Goal: Task Accomplishment & Management: Manage account settings

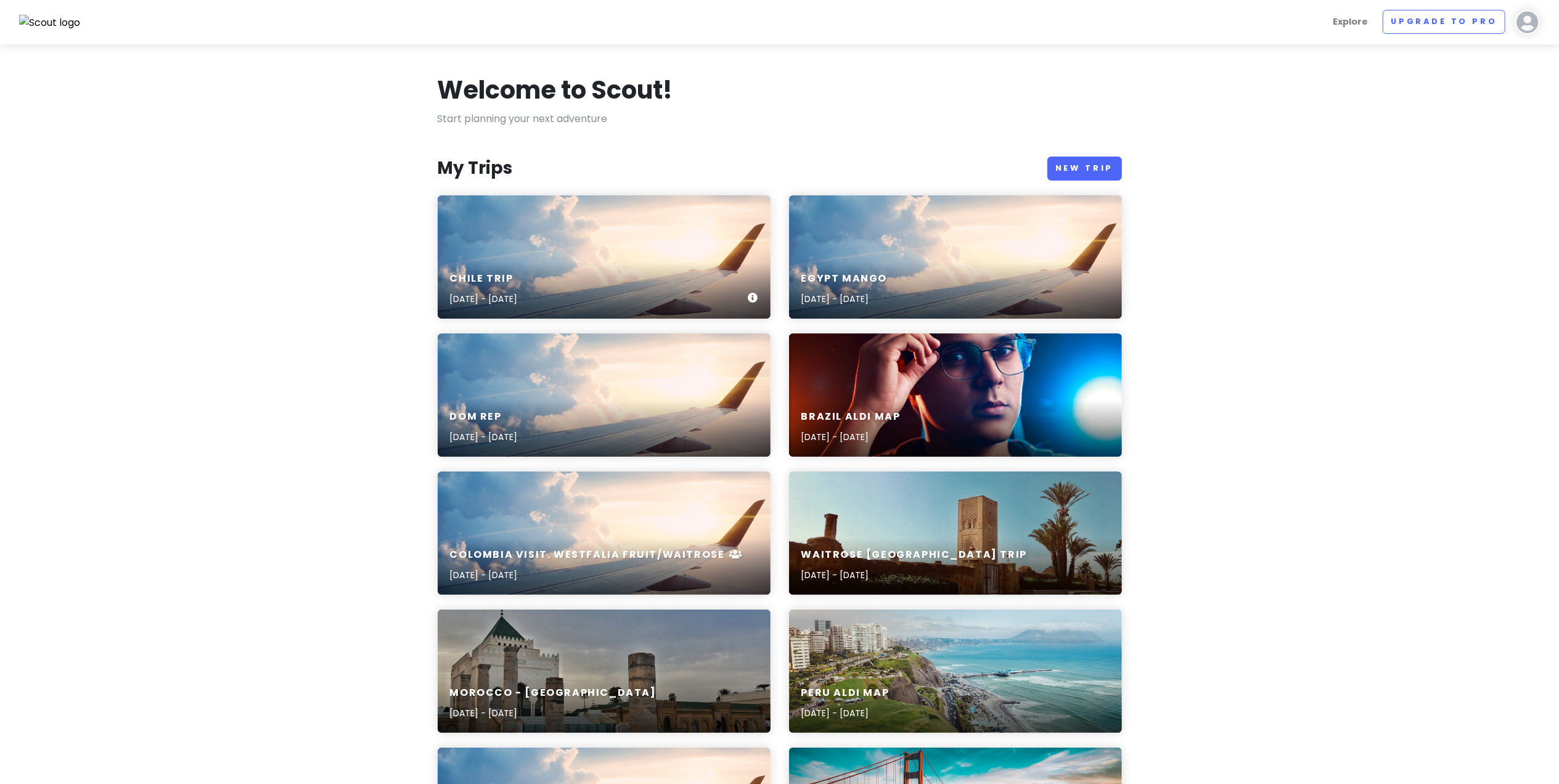
click at [569, 241] on div "Chile Trip [DATE] - [DATE]" at bounding box center [603, 257] width 333 height 123
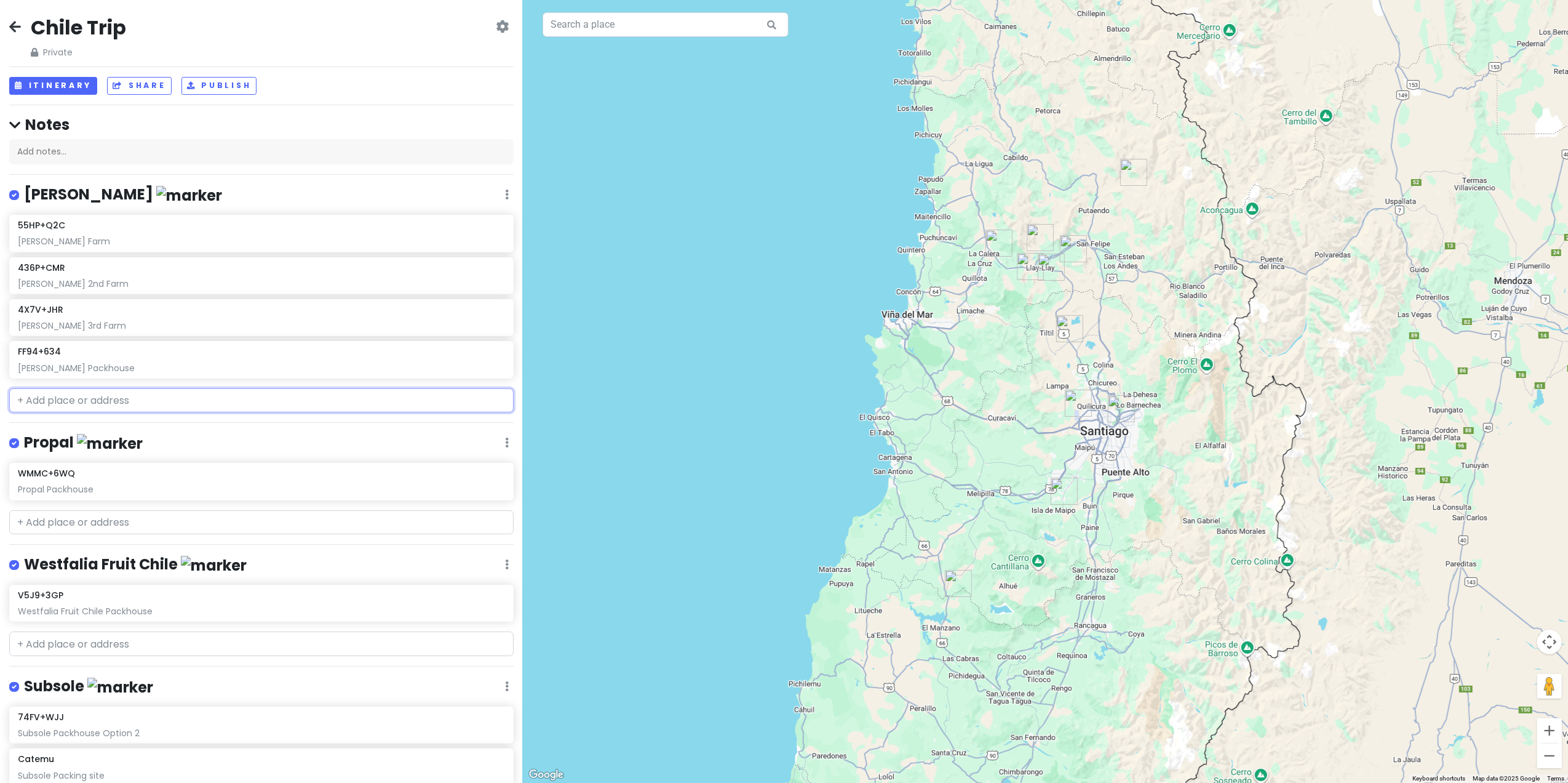
click at [127, 401] on input "text" at bounding box center [261, 400] width 504 height 24
paste input "Tiltil, [PERSON_NAME][GEOGRAPHIC_DATA], [GEOGRAPHIC_DATA]"
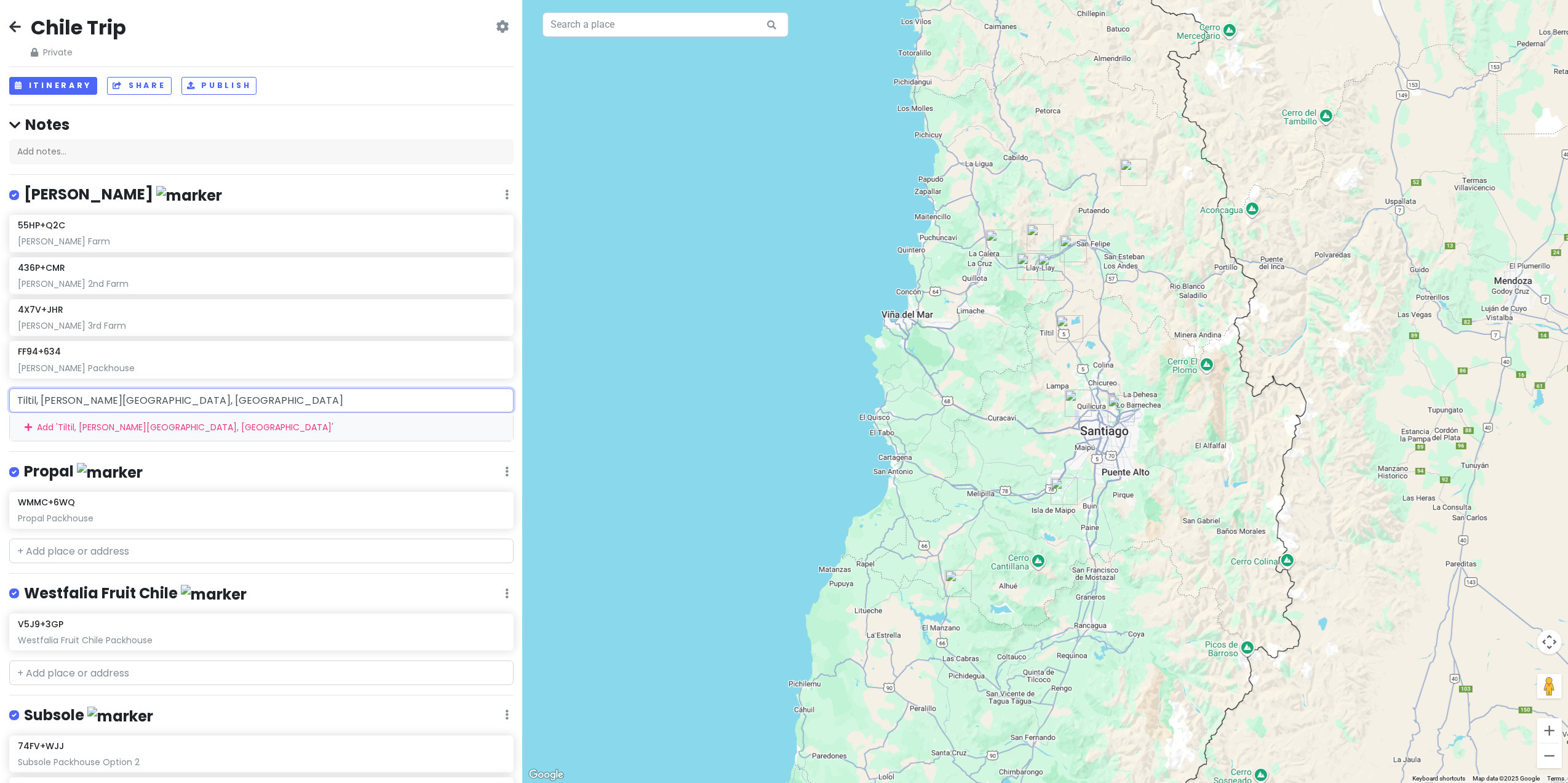
type input "Tiltil, [PERSON_NAME][GEOGRAPHIC_DATA], [GEOGRAPHIC_DATA]"
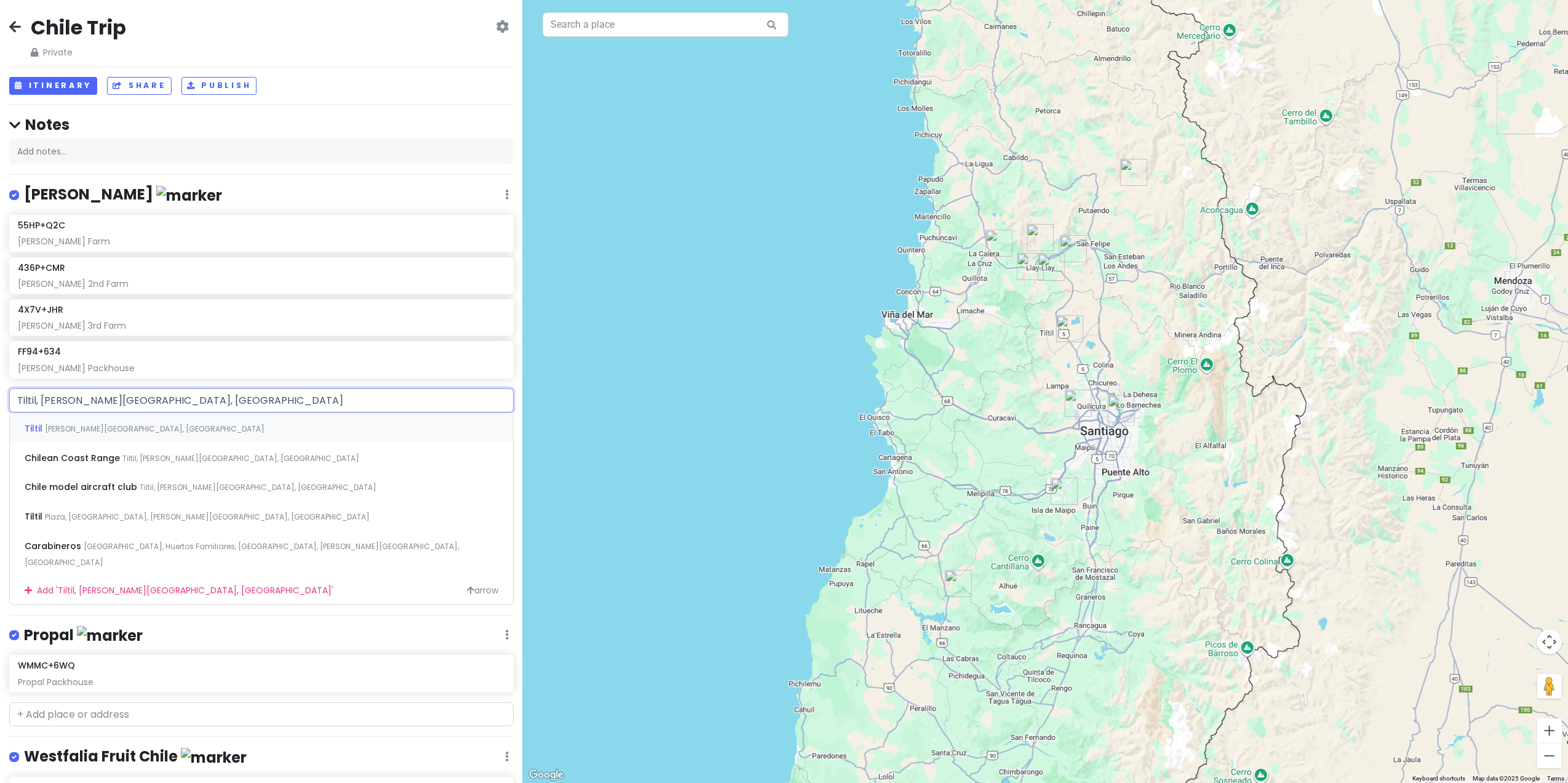
click at [148, 427] on span "[PERSON_NAME][GEOGRAPHIC_DATA], [GEOGRAPHIC_DATA]" at bounding box center [154, 428] width 220 height 10
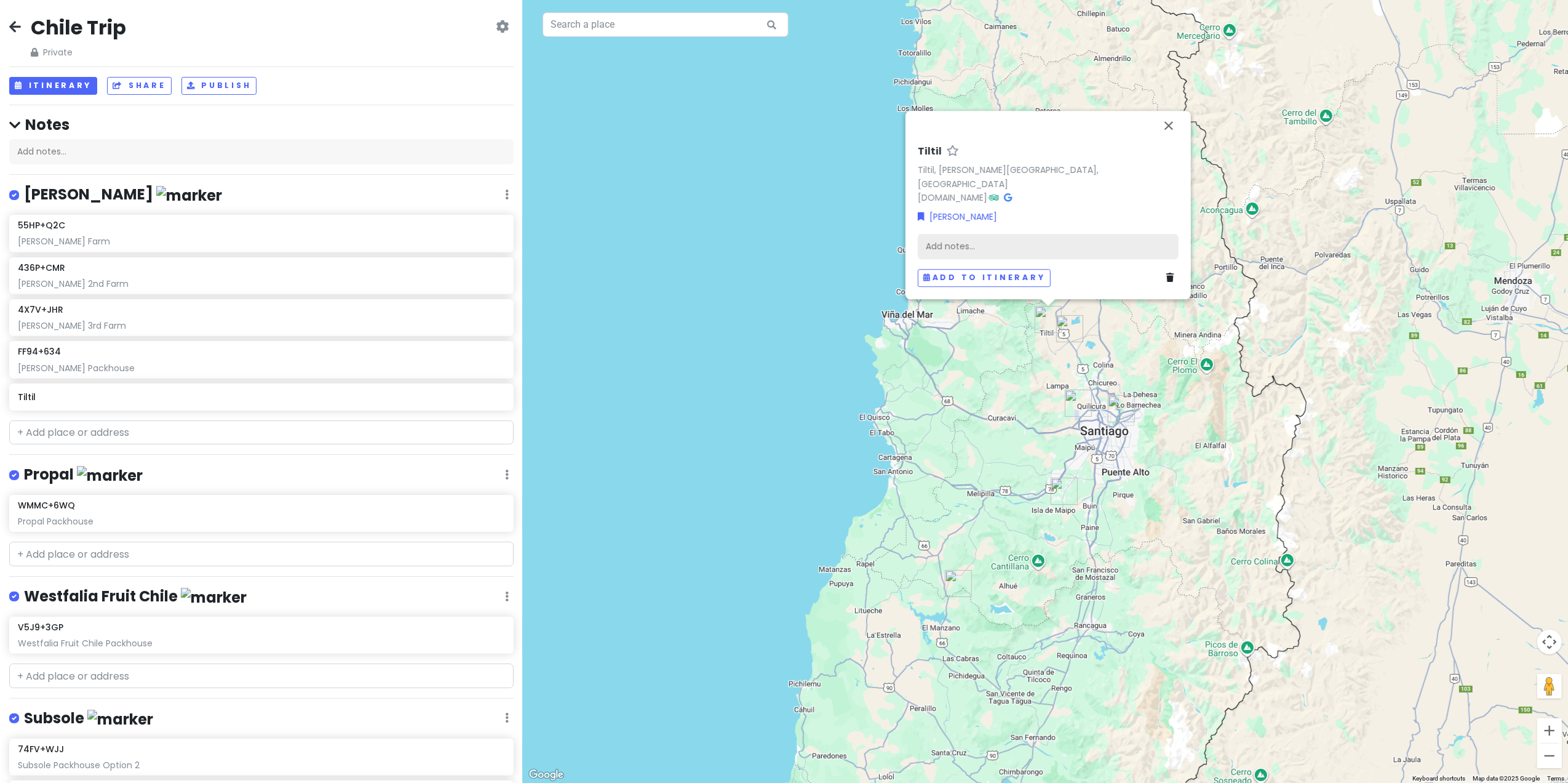
click at [998, 242] on div "Add notes..." at bounding box center [1048, 247] width 261 height 26
click at [985, 242] on div "Add notes..." at bounding box center [1048, 247] width 261 height 26
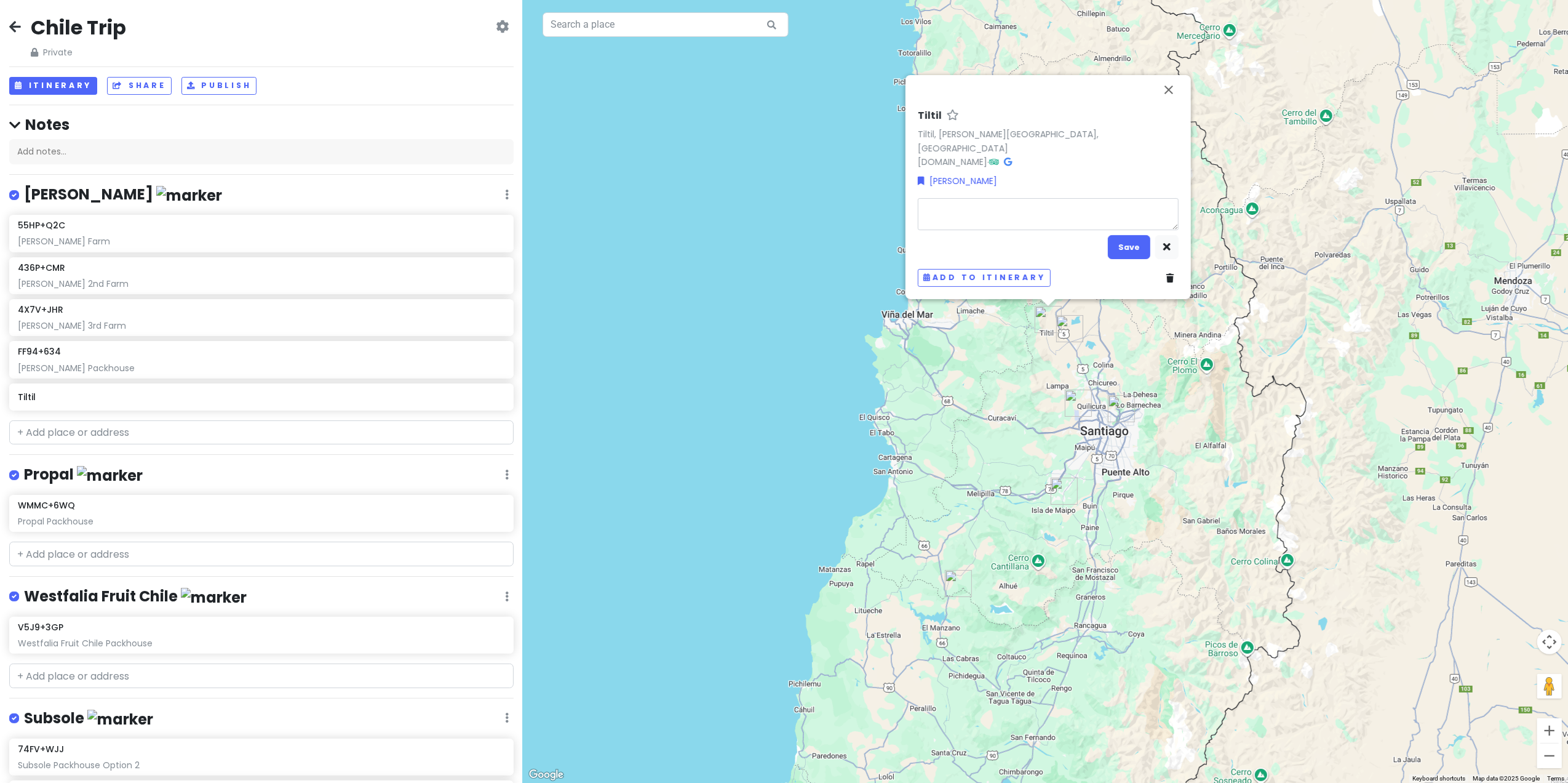
type textarea "x"
type textarea "J"
type textarea "x"
type textarea "P"
type textarea "x"
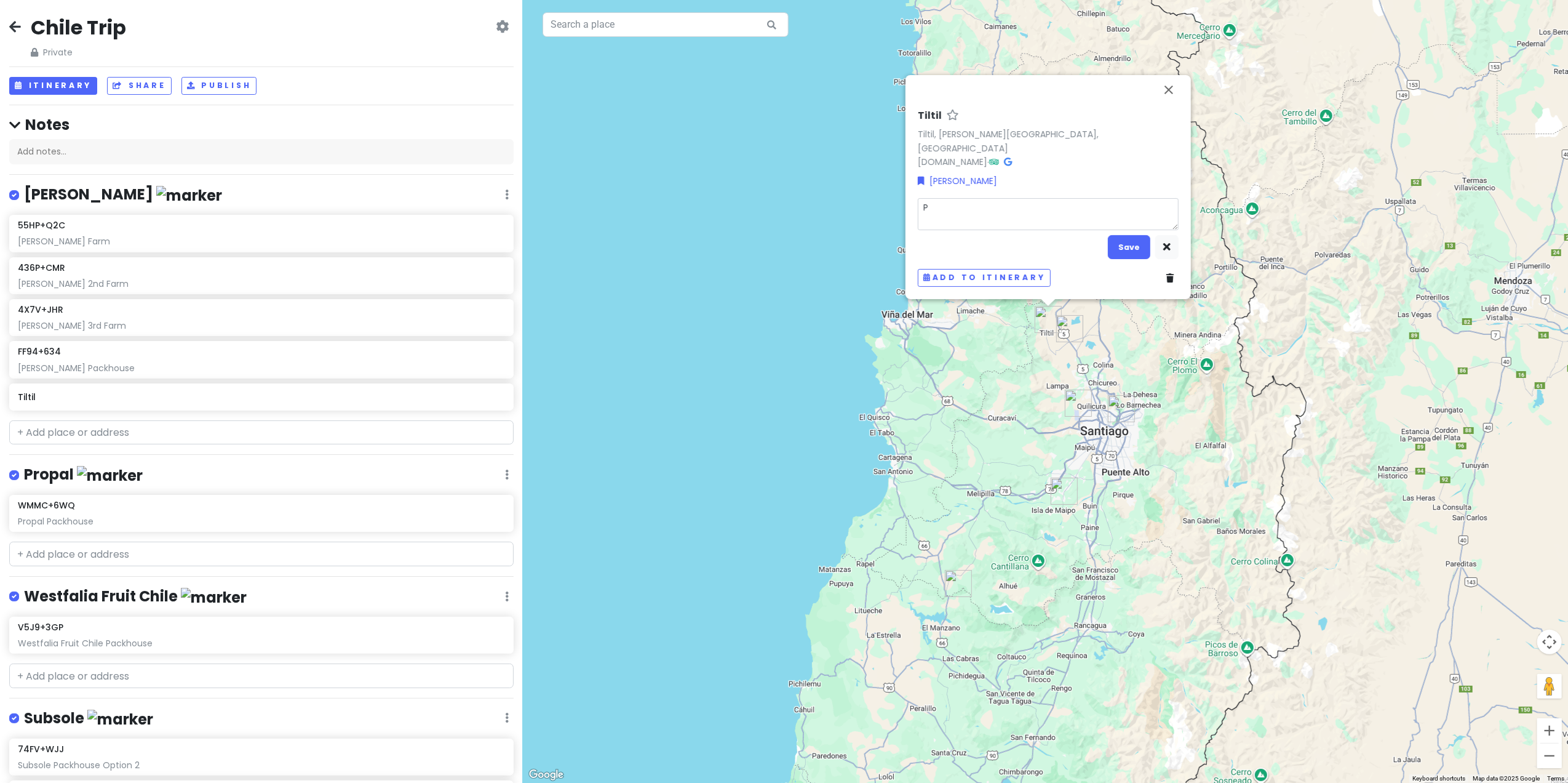
type textarea "Pa"
type textarea "x"
type textarea "Pac"
type textarea "x"
type textarea "Pack"
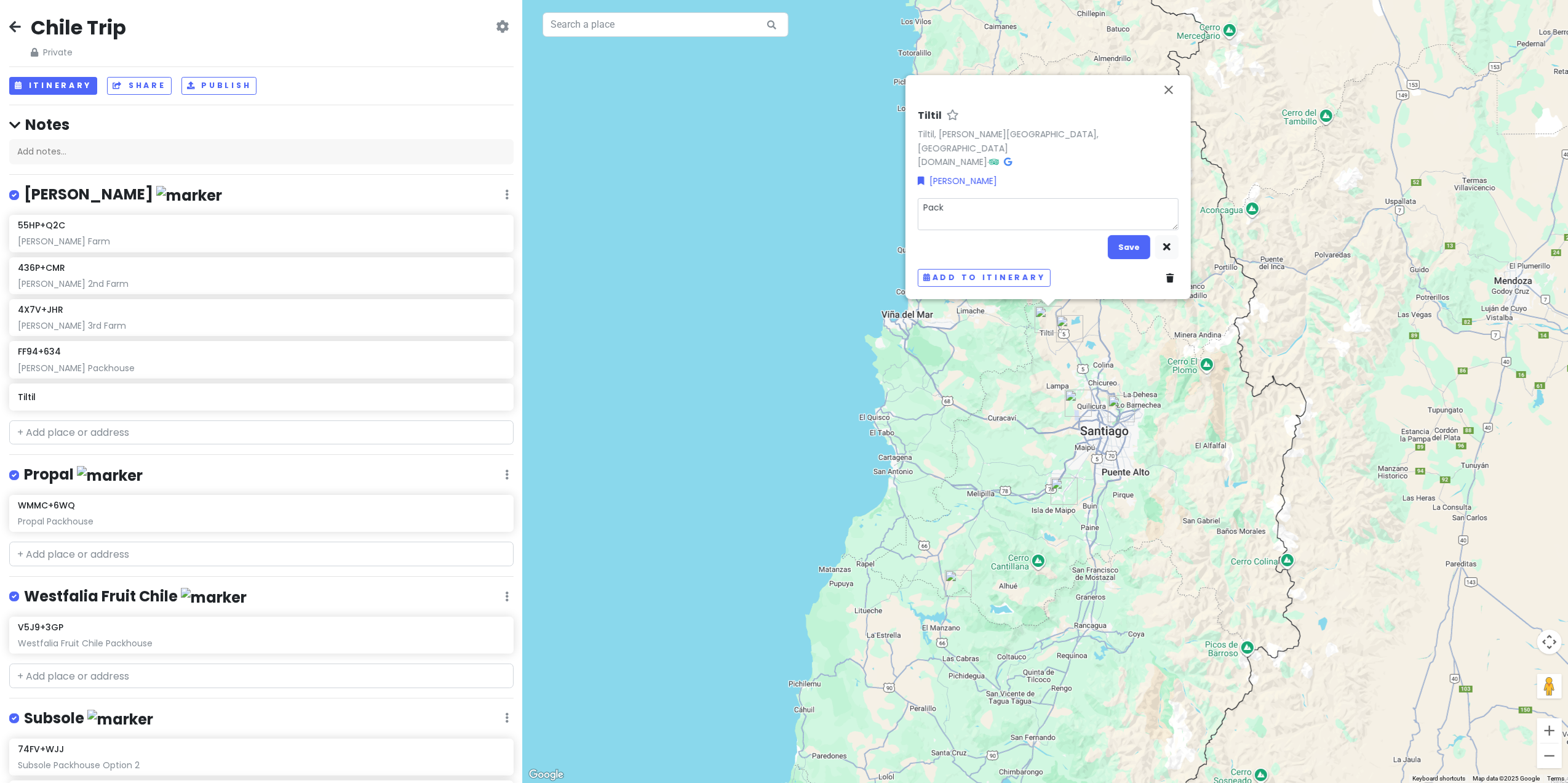
type textarea "x"
type textarea "Packi"
type textarea "x"
type textarea "Packin"
type textarea "x"
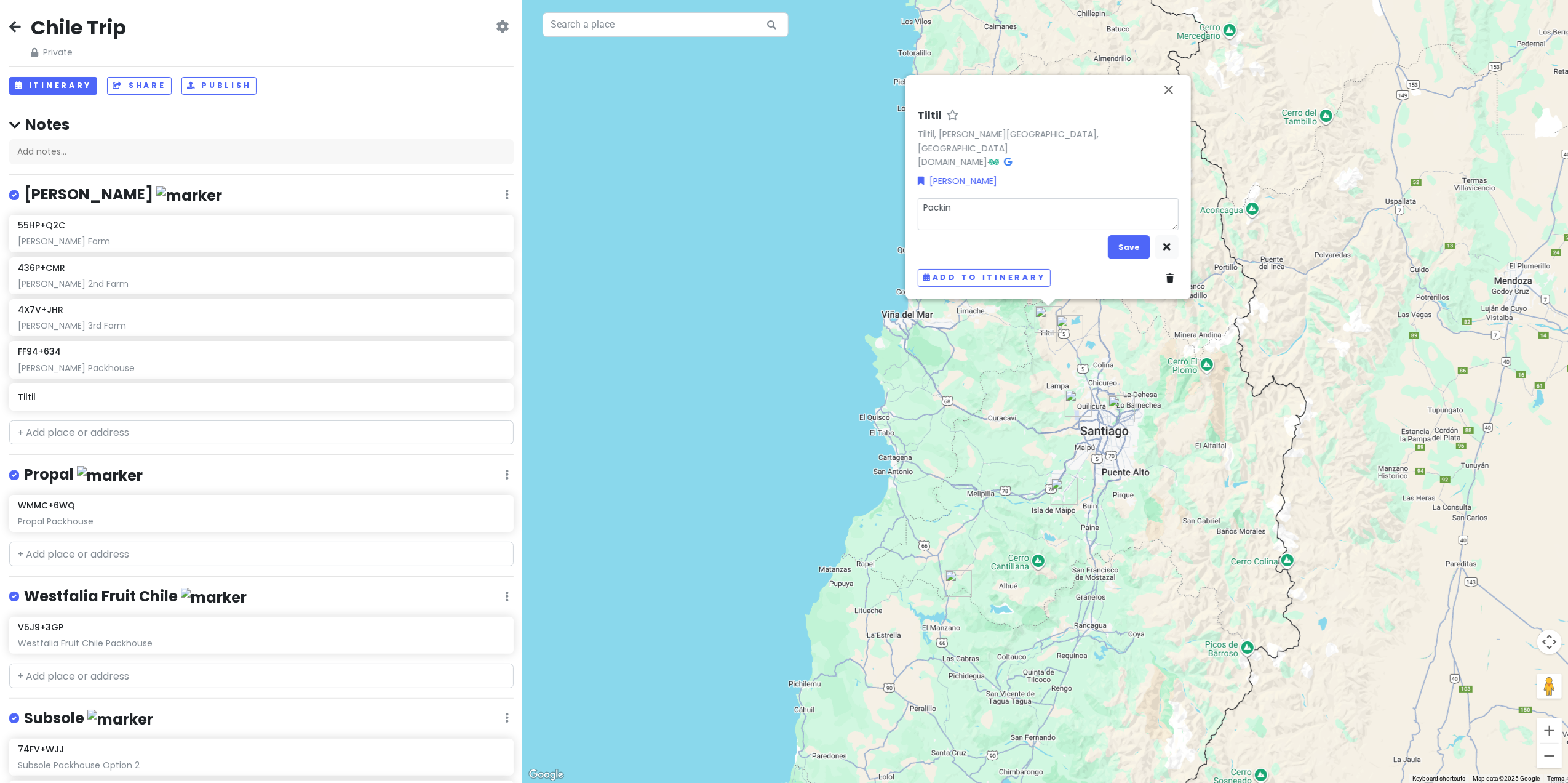
type textarea "Packing"
type textarea "x"
type textarea "Packing"
type textarea "x"
type textarea "Packing S"
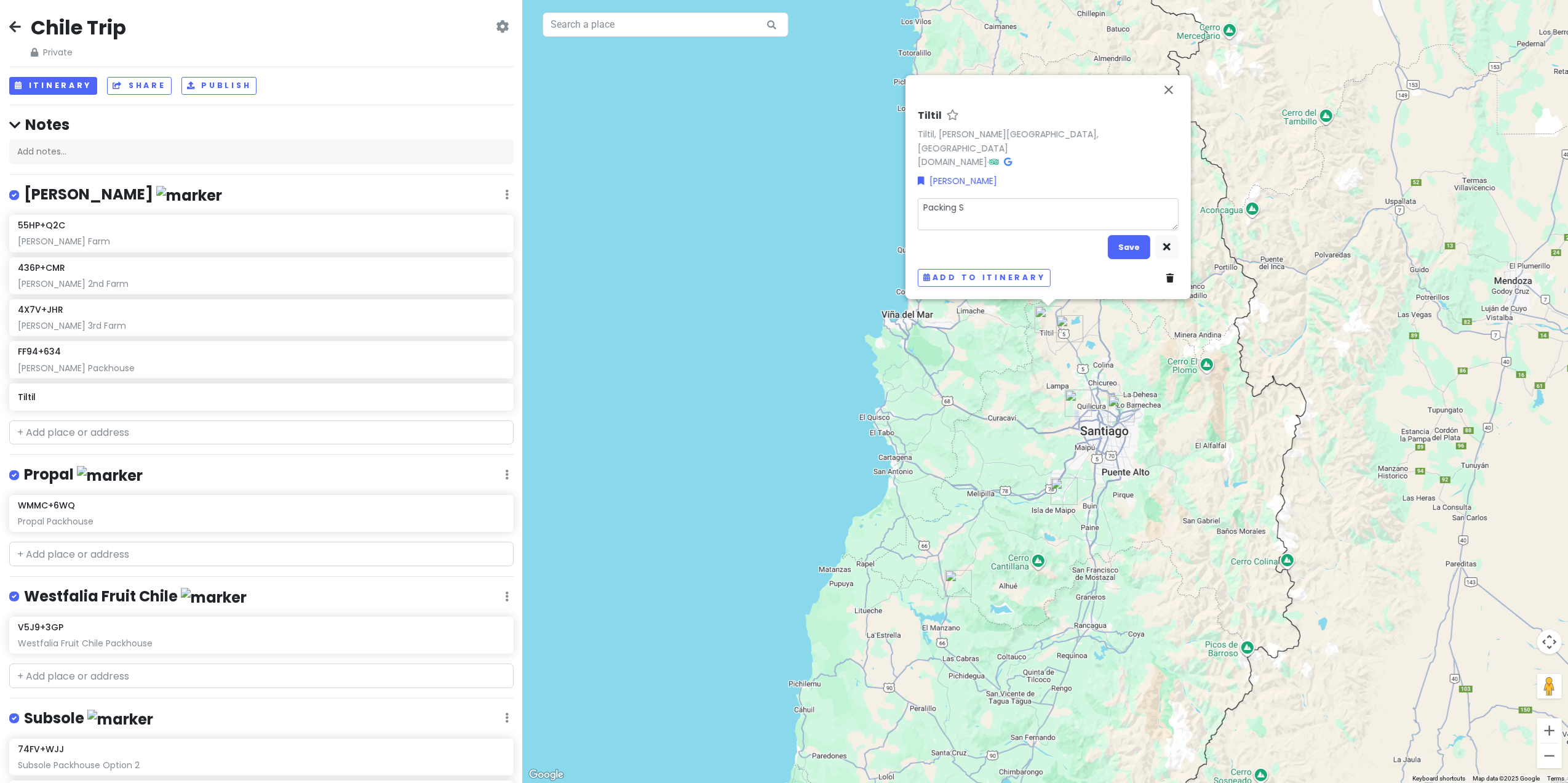
type textarea "x"
type textarea "Packing Si"
type textarea "x"
type textarea "Packing Sit"
type textarea "x"
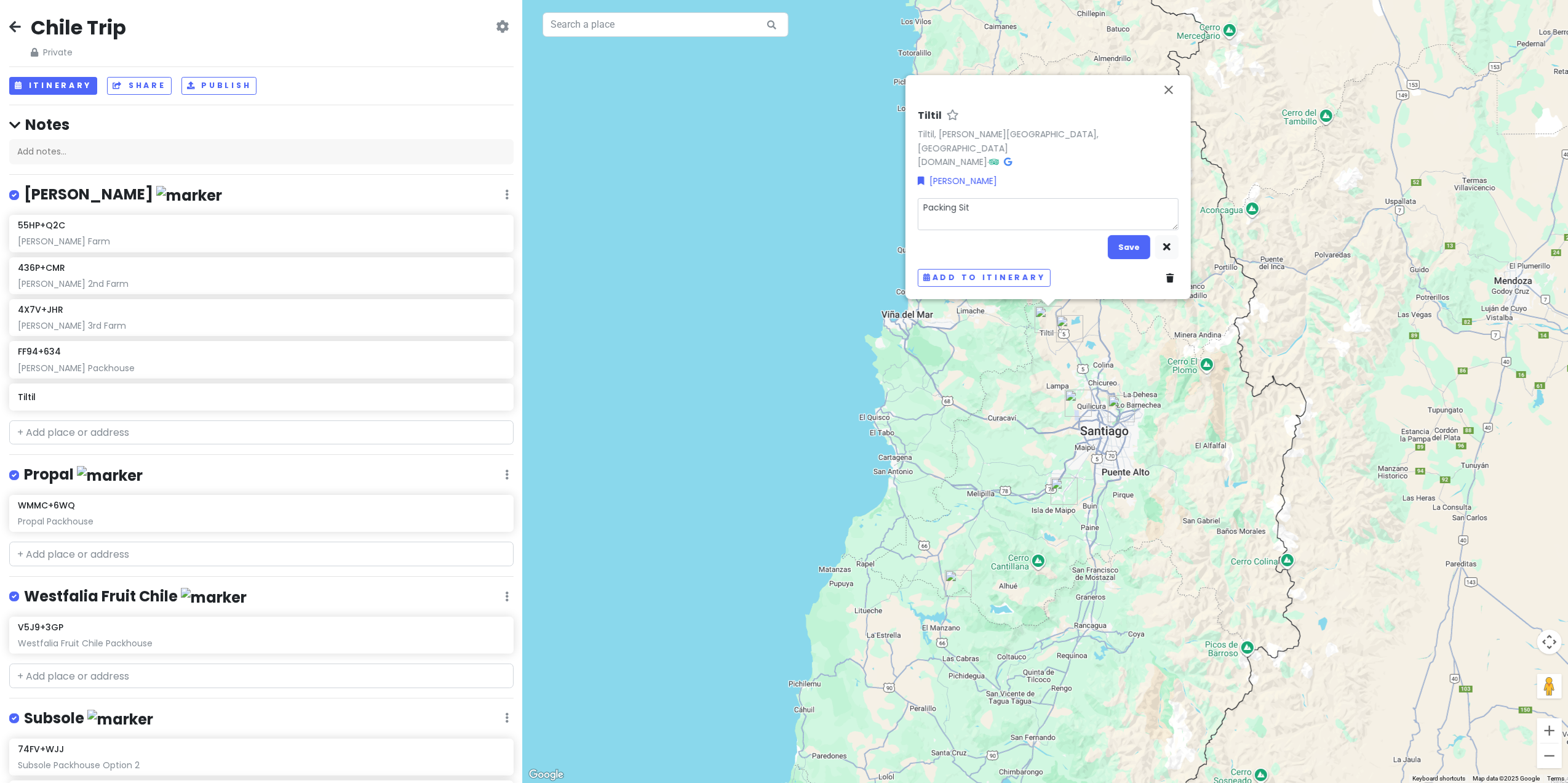
type textarea "Packing Site"
type textarea "x"
type textarea "Packing Site"
click at [1125, 240] on button "Save" at bounding box center [1130, 248] width 43 height 24
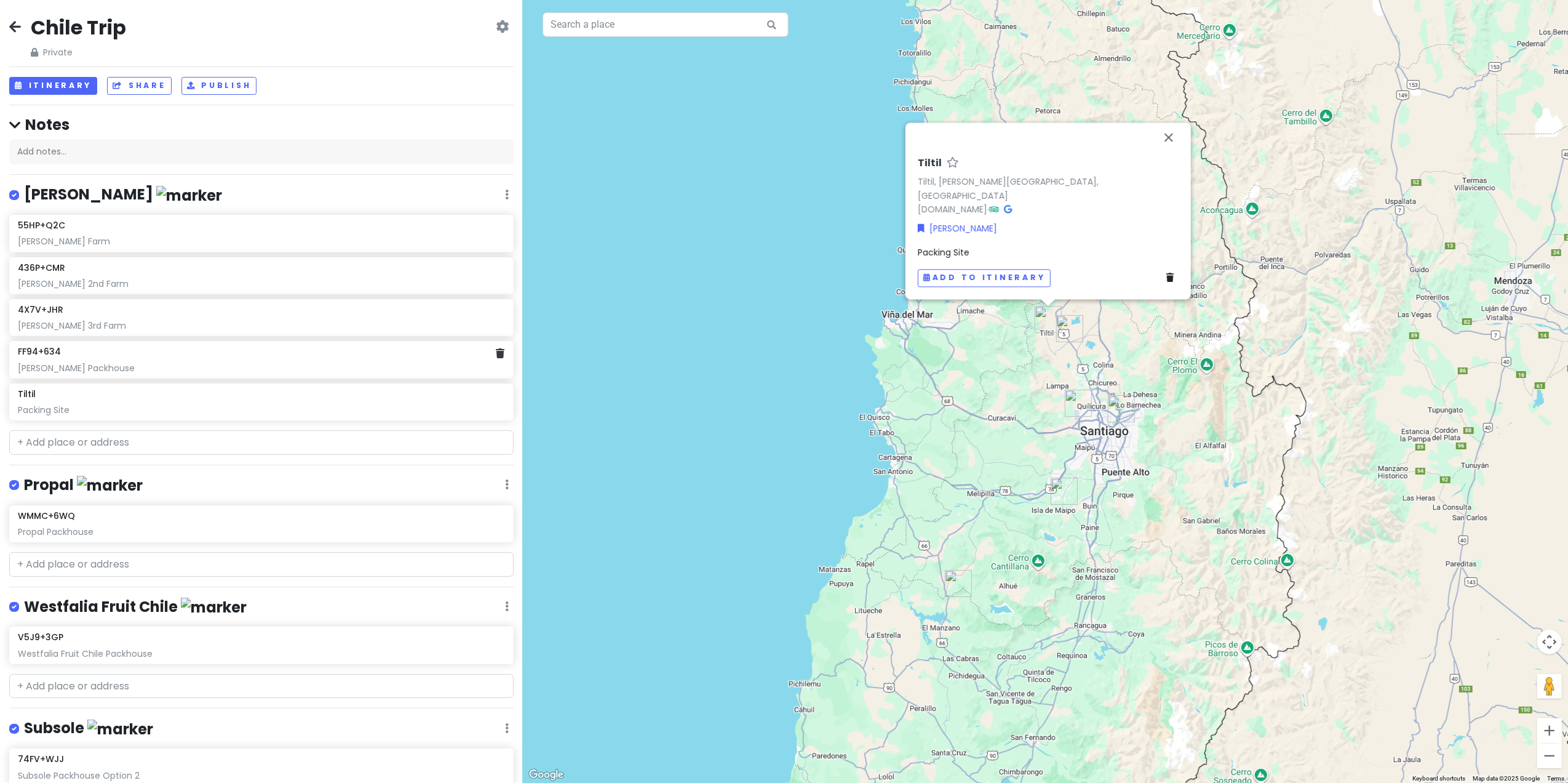
click at [387, 363] on div "[PERSON_NAME] Packhouse" at bounding box center [261, 368] width 487 height 11
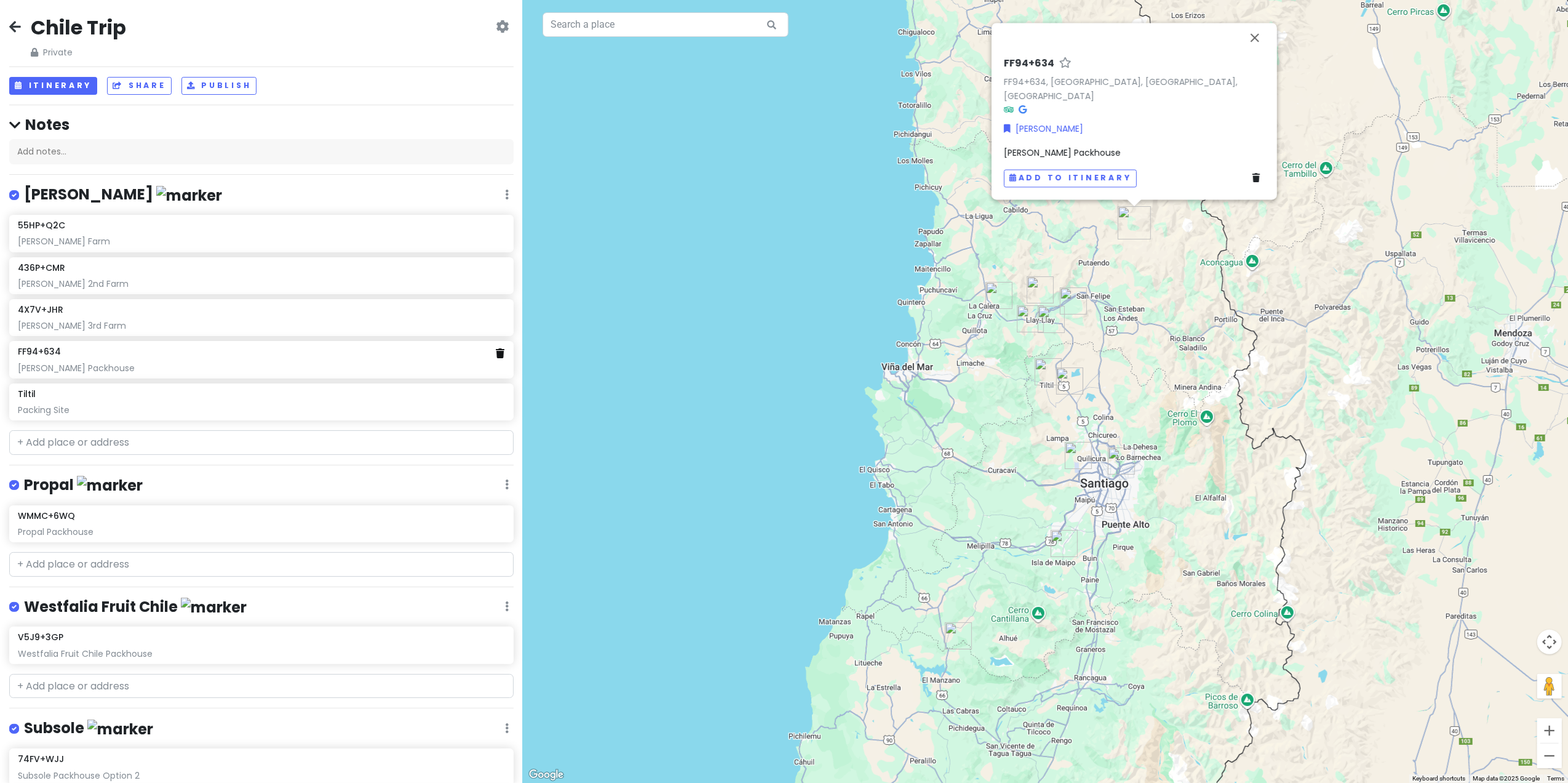
click at [496, 357] on icon at bounding box center [500, 353] width 8 height 10
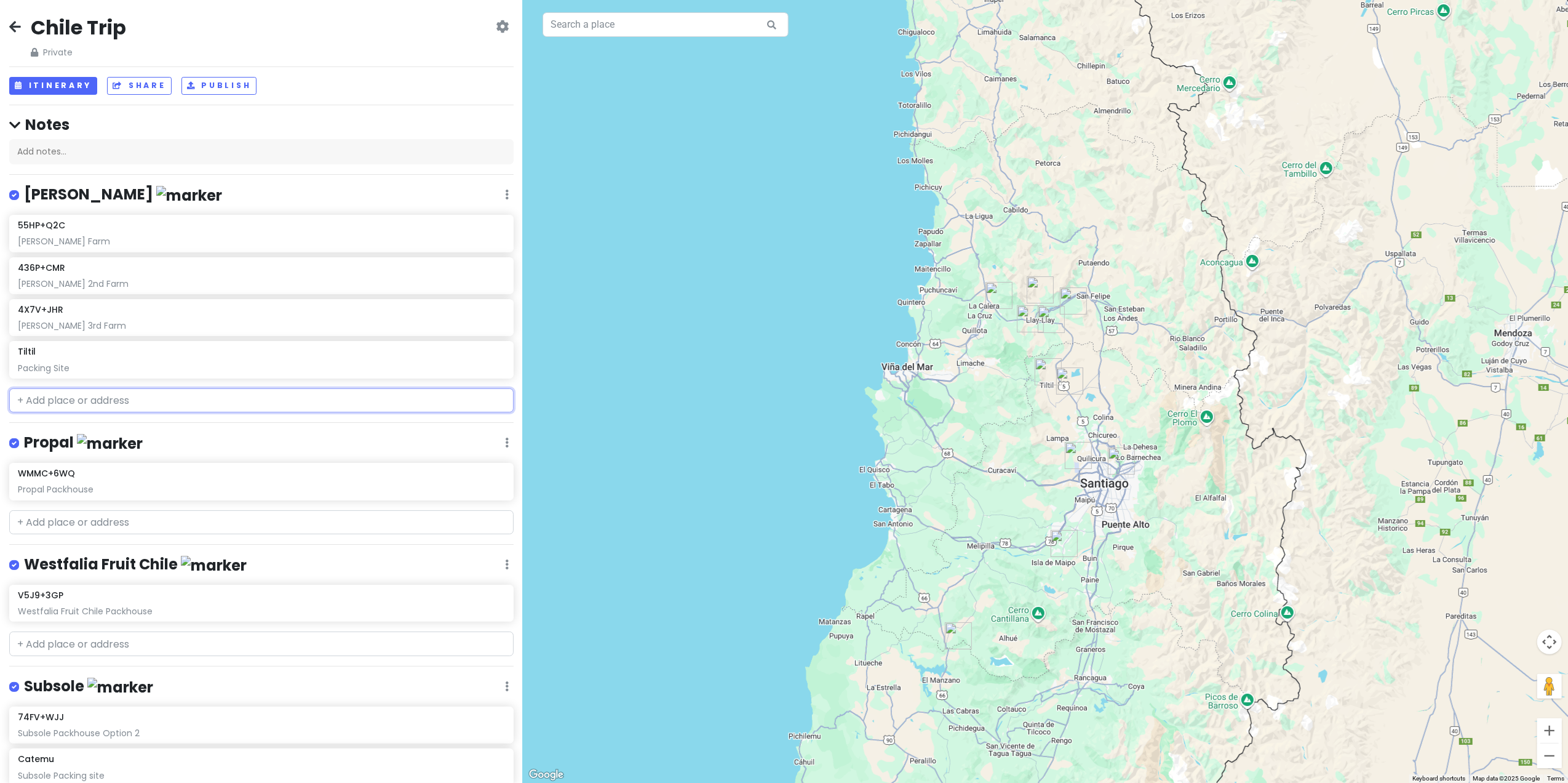
click at [161, 402] on input "text" at bounding box center [261, 400] width 504 height 24
paste input "GQC3+X43 [PERSON_NAME], [GEOGRAPHIC_DATA]"
type input "GQC3+X43 [PERSON_NAME], [GEOGRAPHIC_DATA]"
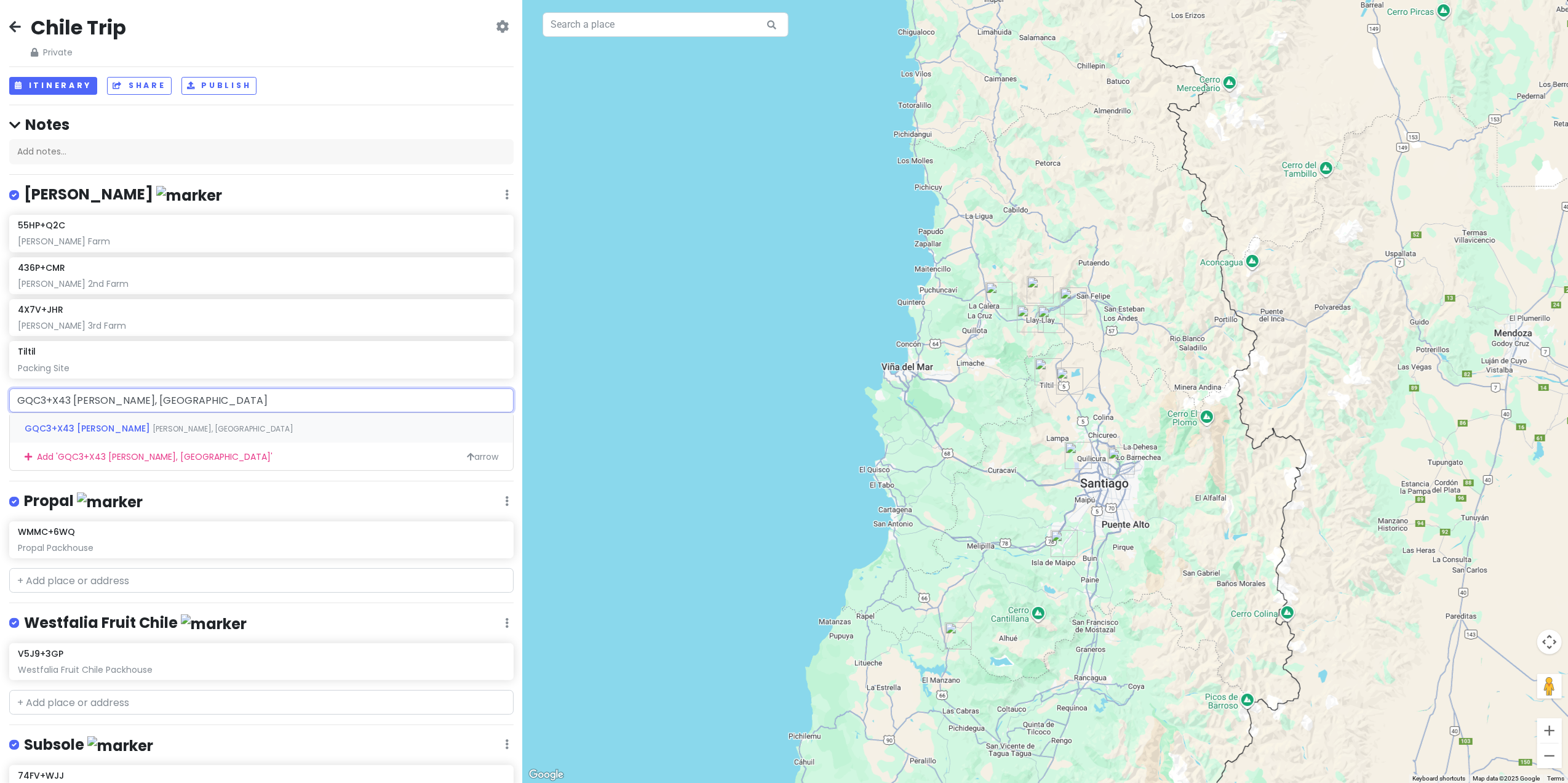
click at [112, 429] on span "GQC3+X43 [PERSON_NAME]" at bounding box center [88, 428] width 128 height 12
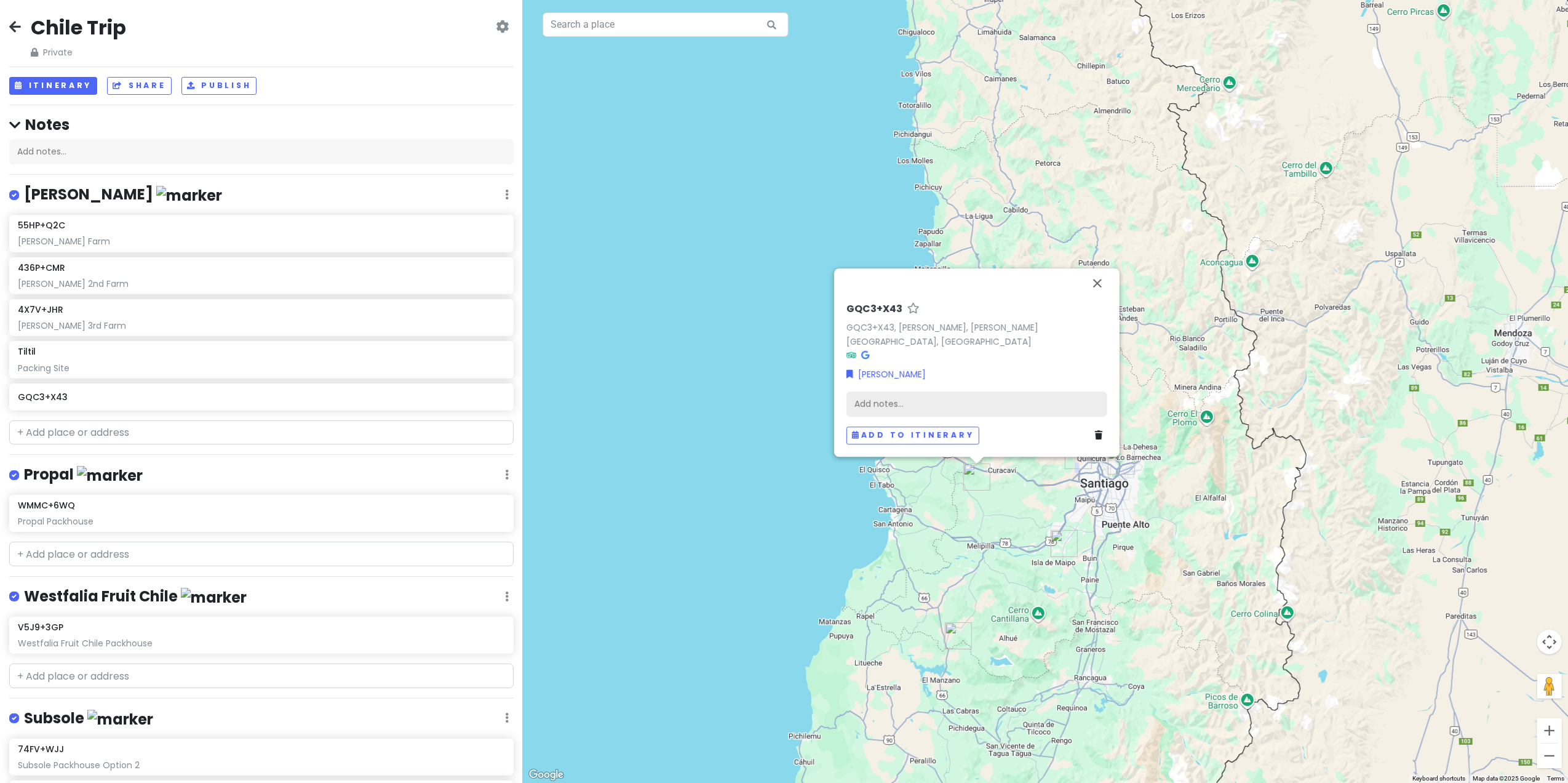
click at [896, 399] on div "Add notes..." at bounding box center [977, 404] width 261 height 26
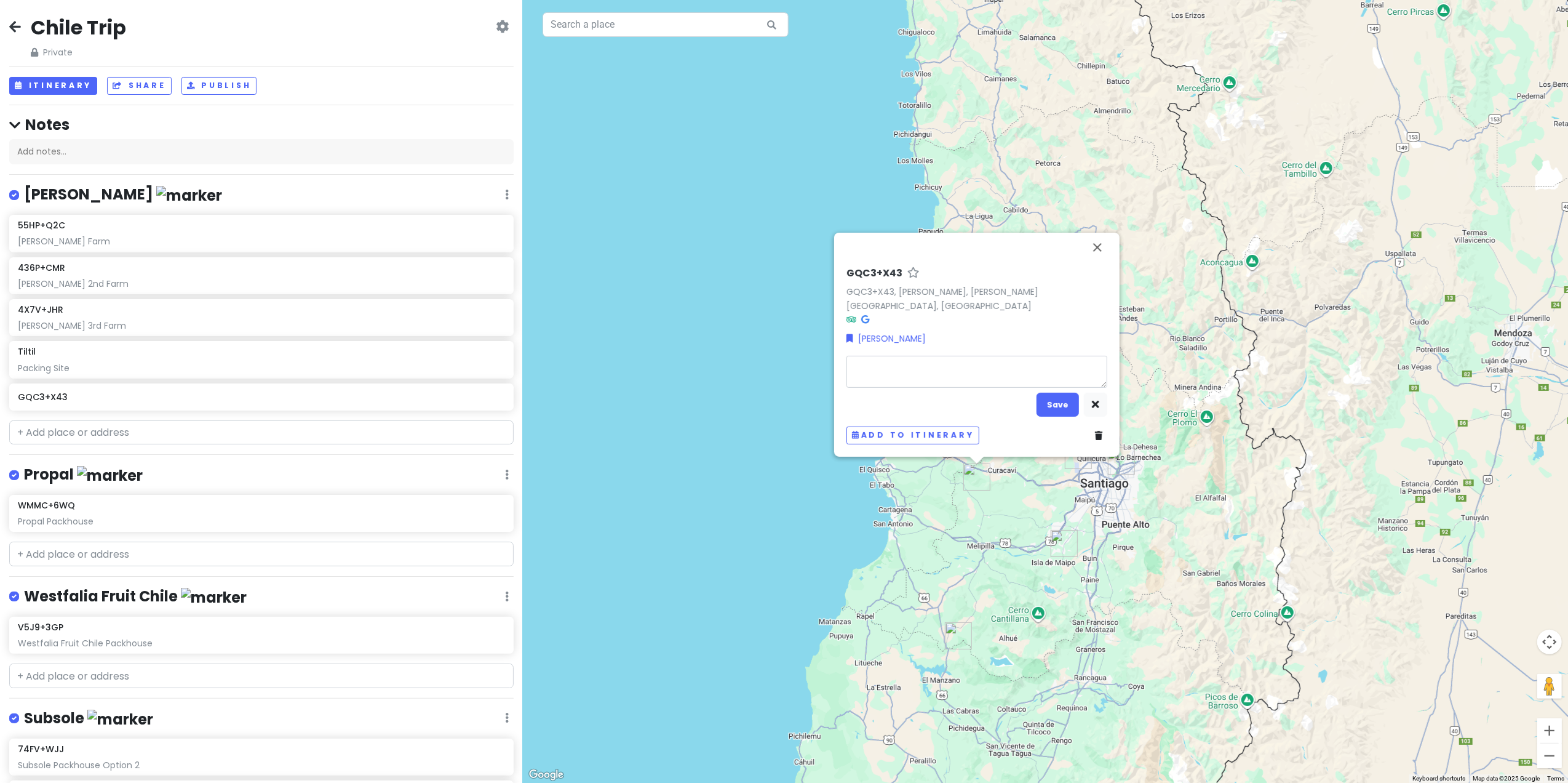
type textarea "F"
type textarea "x"
type textarea "Fa"
type textarea "x"
type textarea "Far"
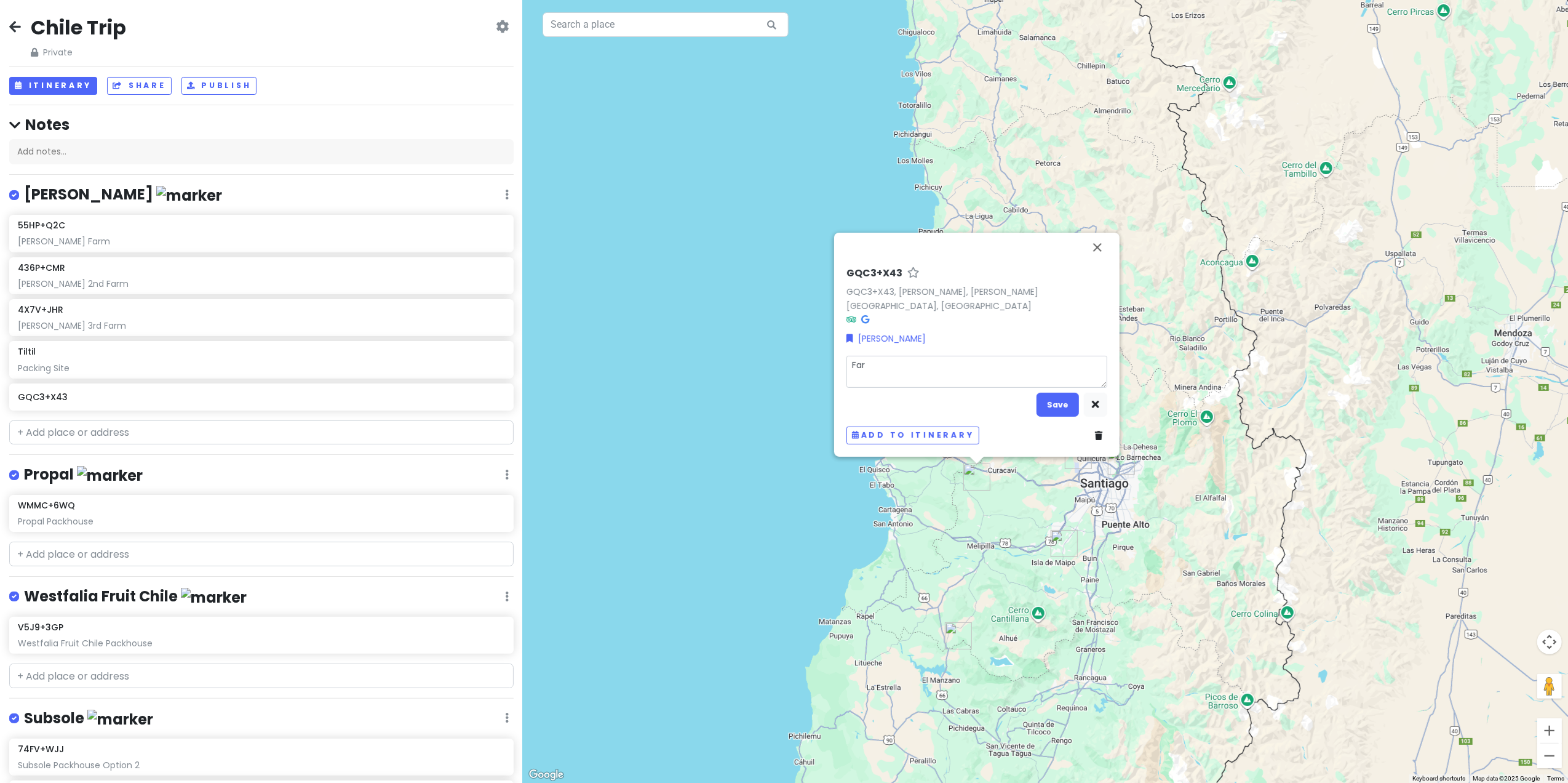
type textarea "x"
type textarea "Farm"
click at [1057, 405] on button "Save" at bounding box center [1058, 405] width 43 height 24
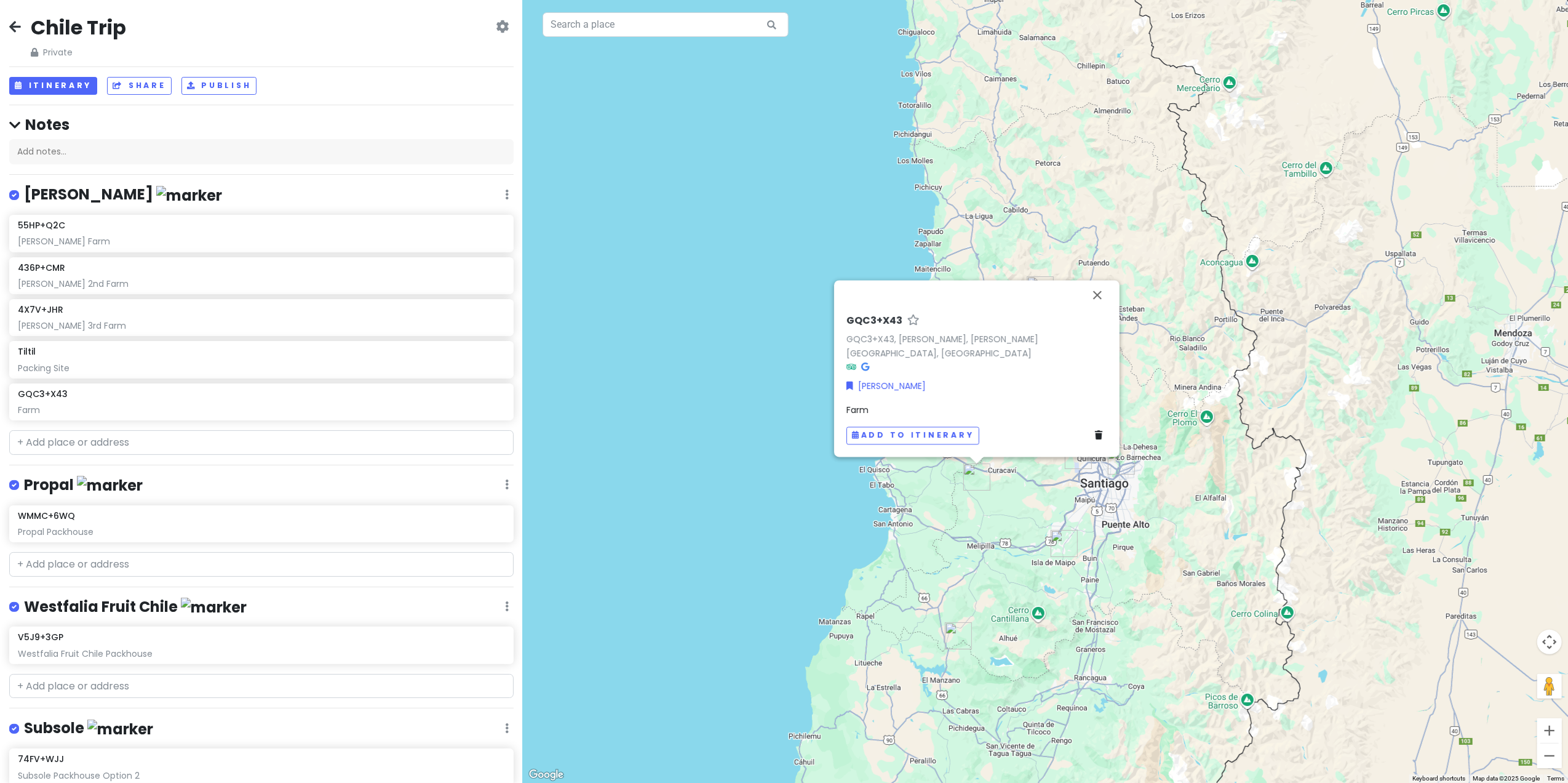
click at [736, 420] on div "GQC3+X43 GQC3+X43, [PERSON_NAME], [PERSON_NAME][GEOGRAPHIC_DATA], [GEOGRAPHIC_D…" at bounding box center [1045, 391] width 1045 height 783
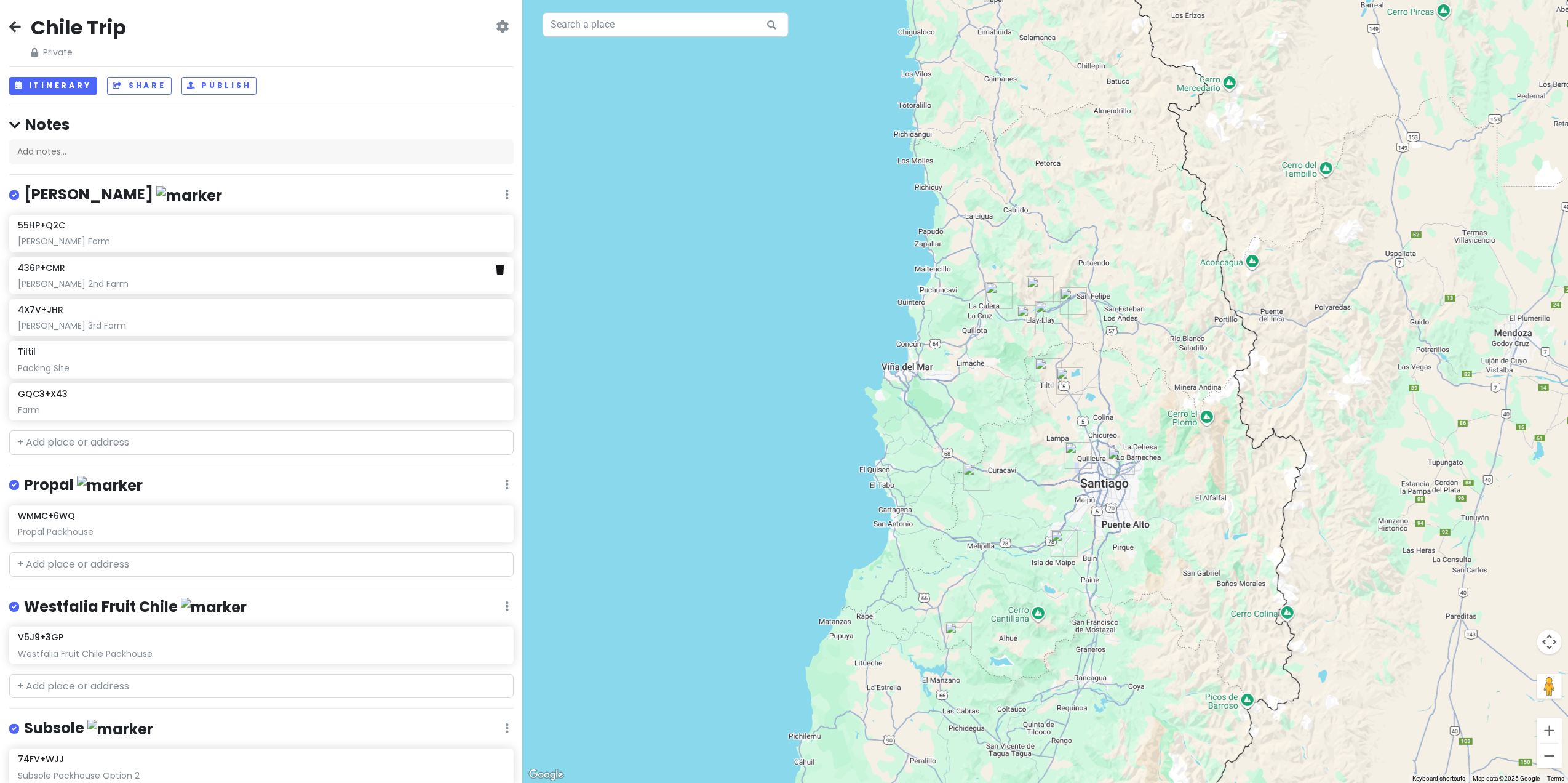
click at [496, 271] on icon at bounding box center [500, 269] width 8 height 10
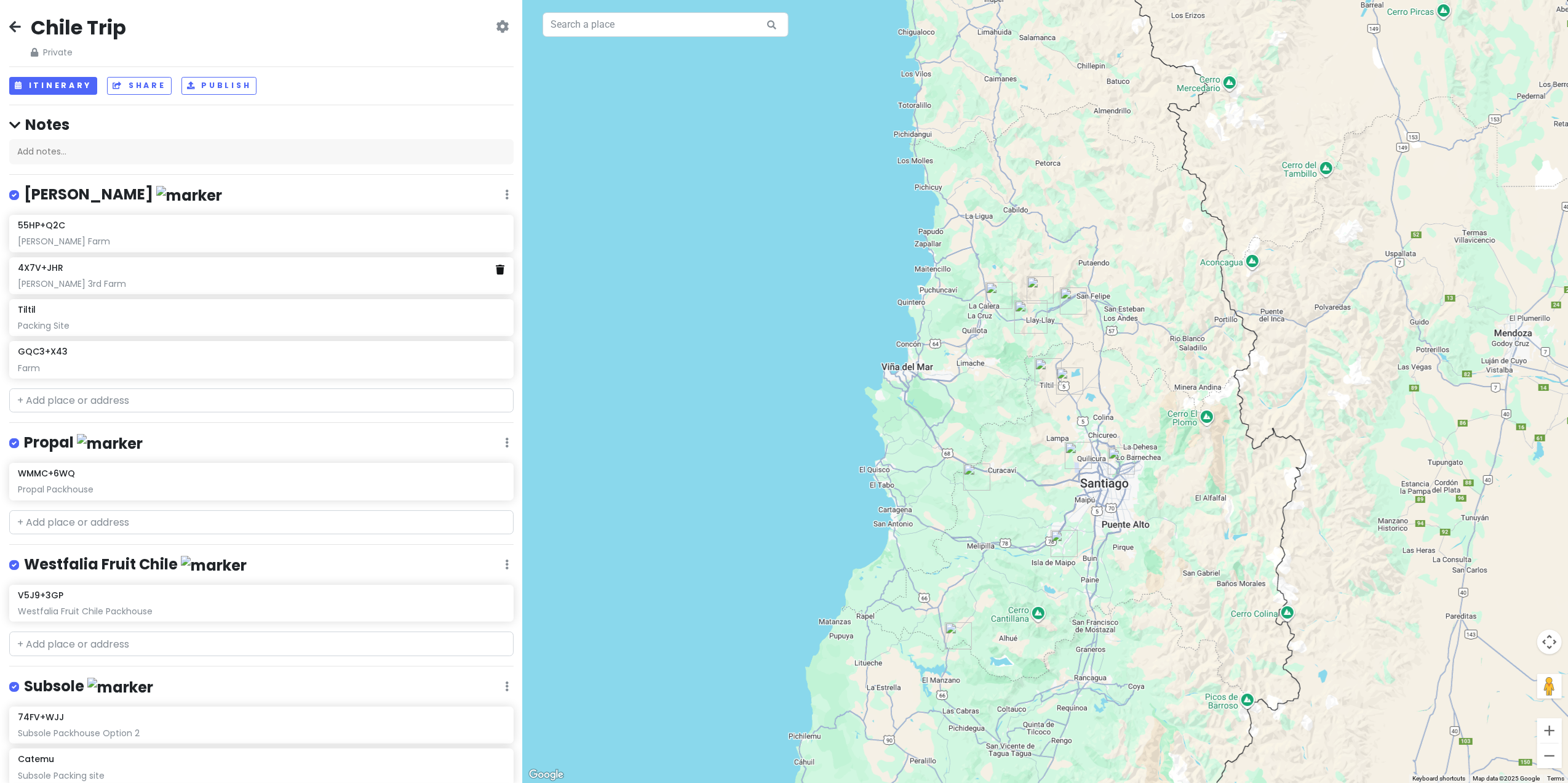
click at [496, 269] on icon at bounding box center [500, 269] width 8 height 10
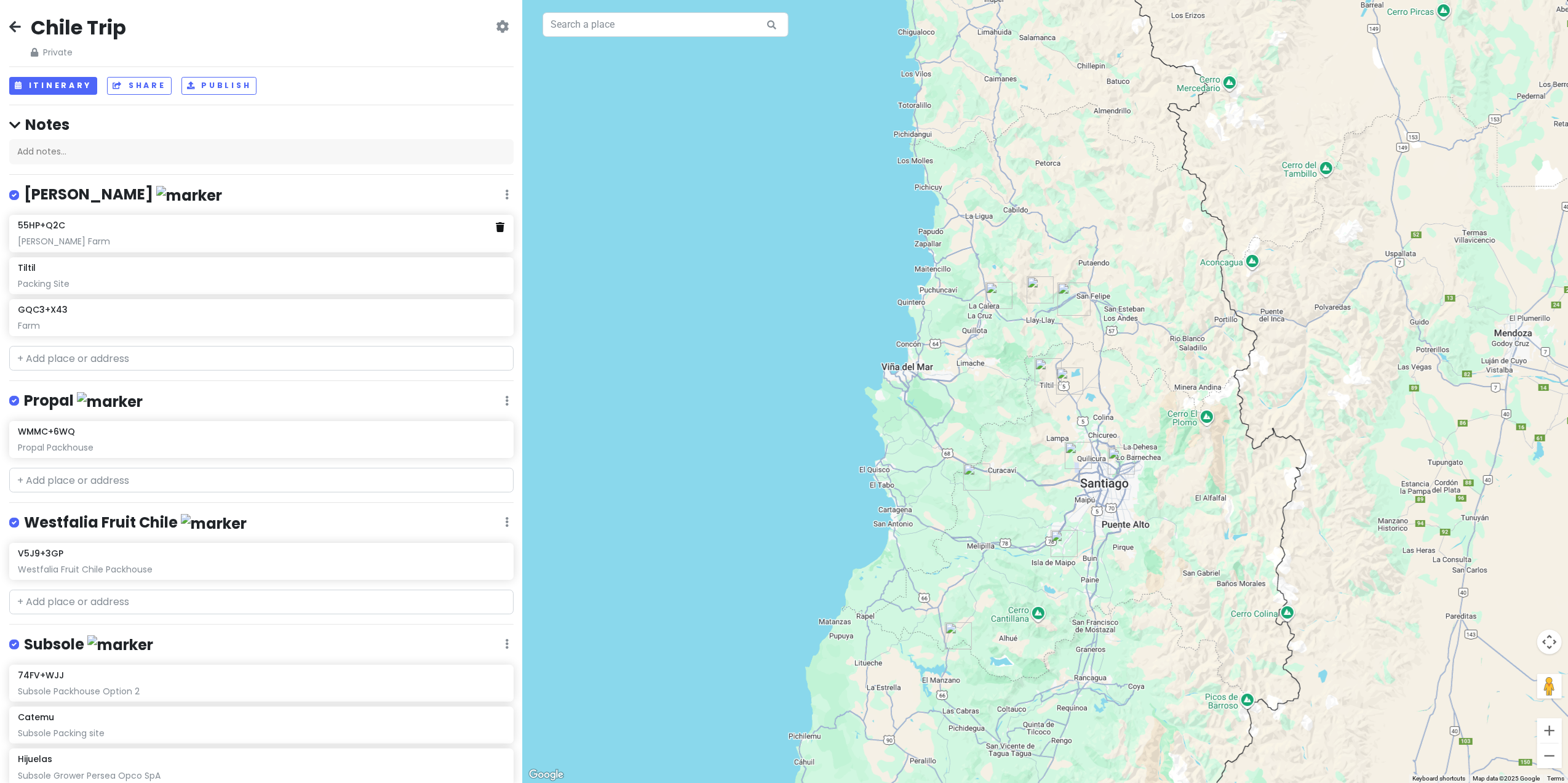
click at [496, 227] on icon at bounding box center [500, 227] width 8 height 10
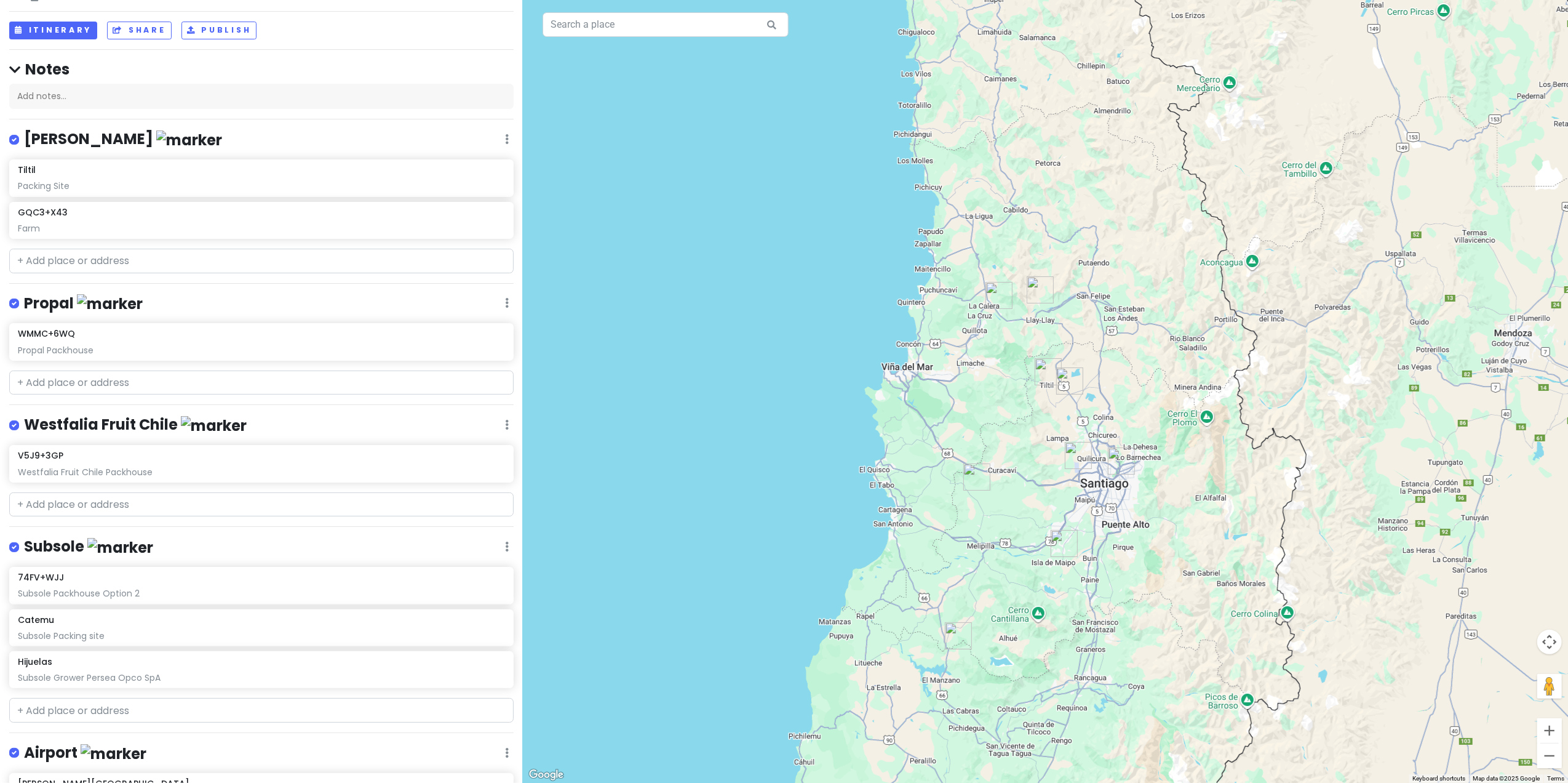
scroll to position [55, 0]
click at [1079, 450] on img "Santiago Airport" at bounding box center [1079, 455] width 37 height 37
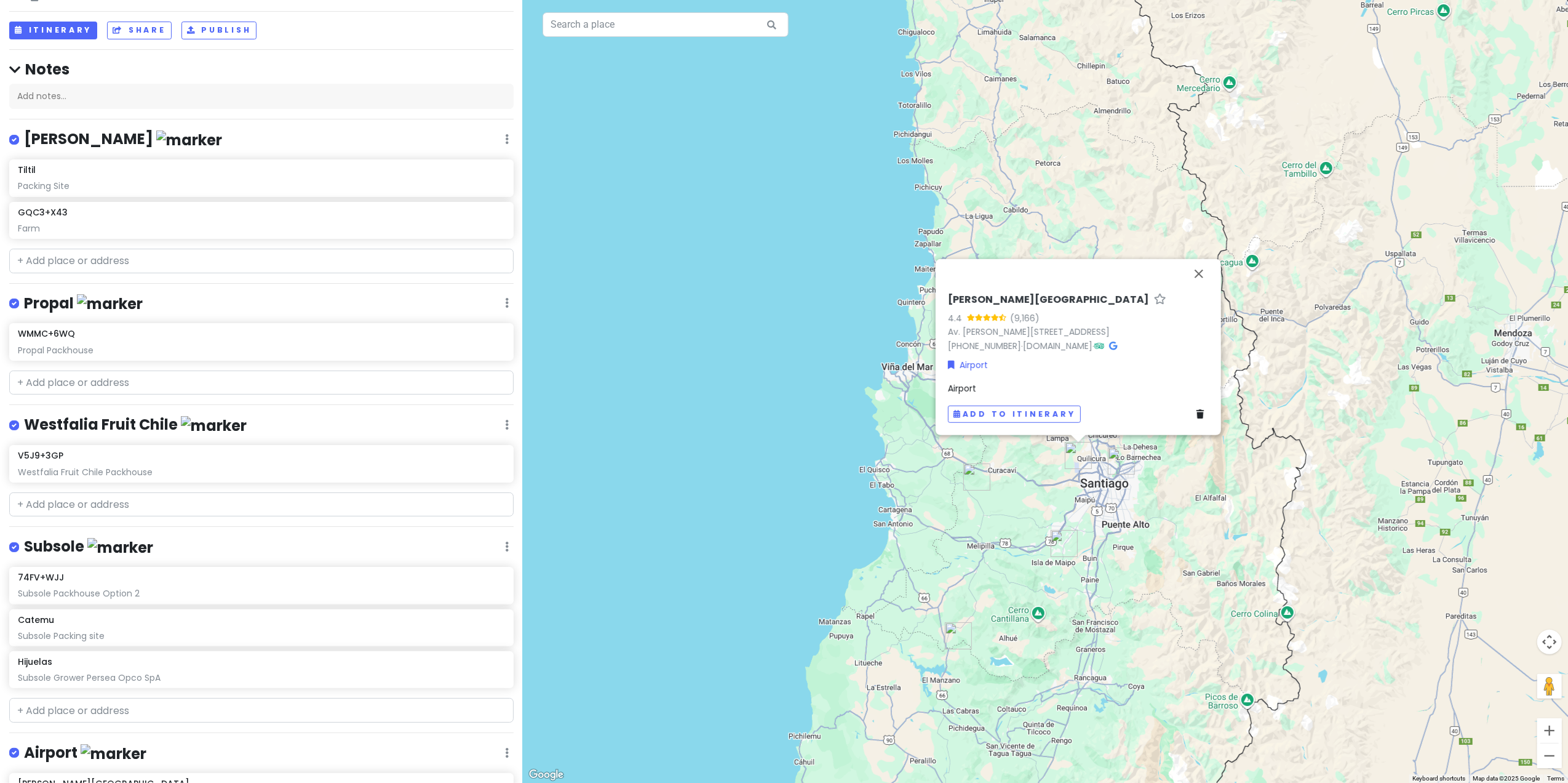
click at [1113, 456] on img "Roger de Flor" at bounding box center [1121, 461] width 37 height 37
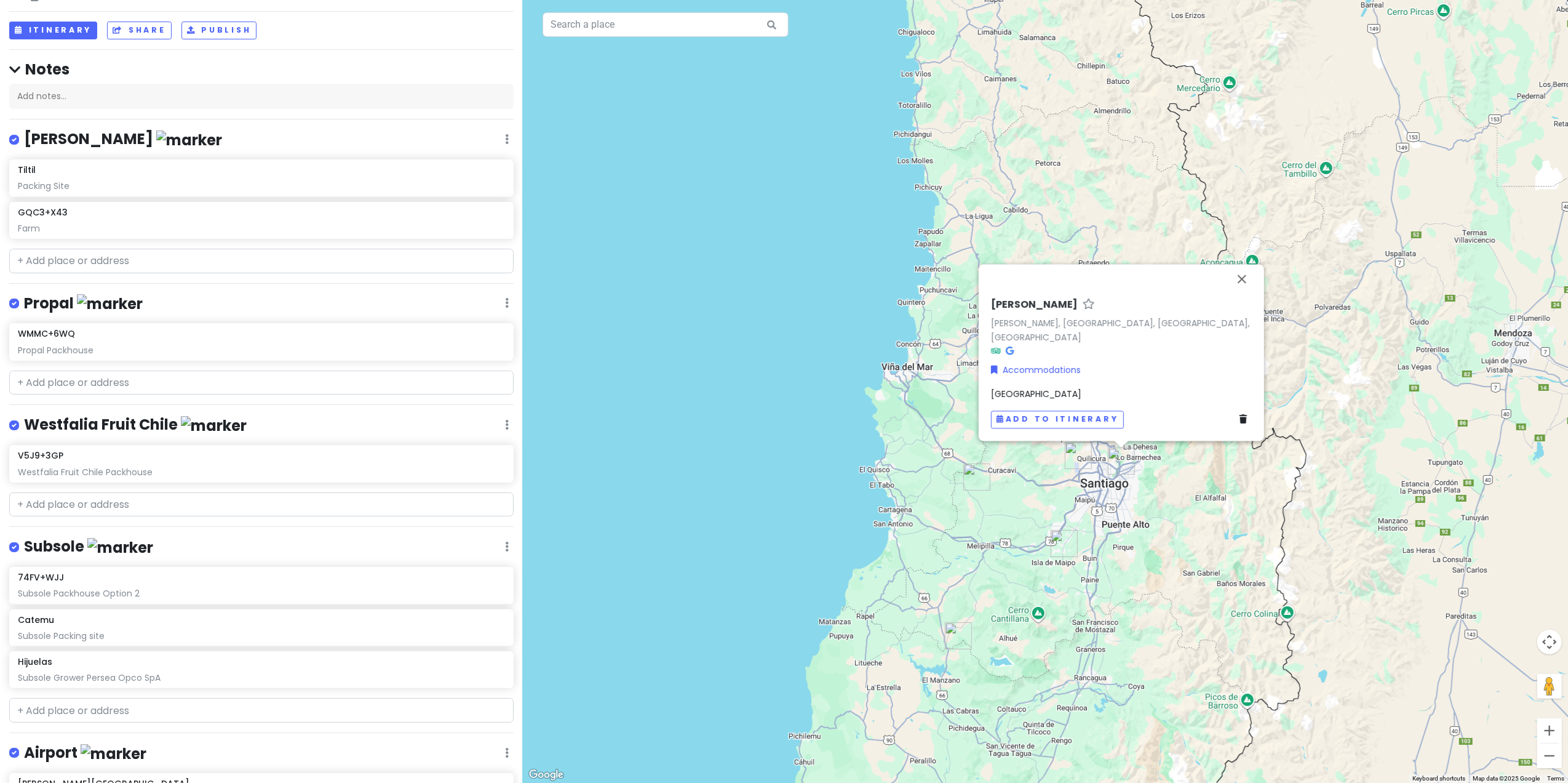
drag, startPoint x: 1121, startPoint y: 338, endPoint x: 1093, endPoint y: 366, distance: 39.6
click at [1093, 366] on div "Accommodations" at bounding box center [1121, 371] width 261 height 14
click at [1103, 336] on link "[PERSON_NAME], [GEOGRAPHIC_DATA], [GEOGRAPHIC_DATA], [GEOGRAPHIC_DATA]" at bounding box center [1120, 330] width 259 height 26
